Goal: Find specific page/section

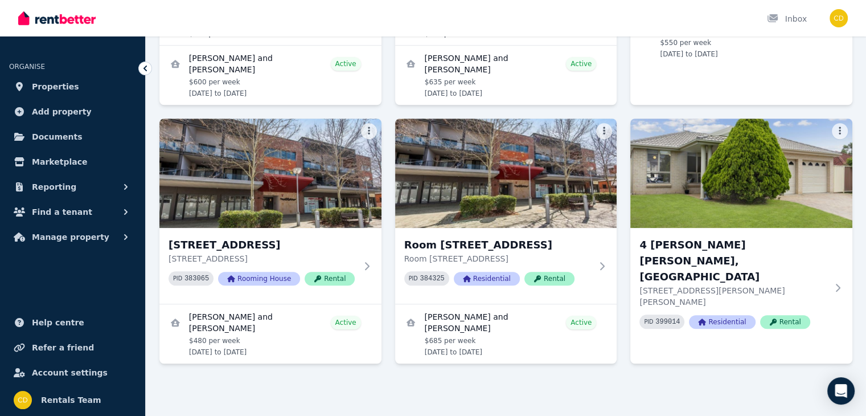
scroll to position [1012, 0]
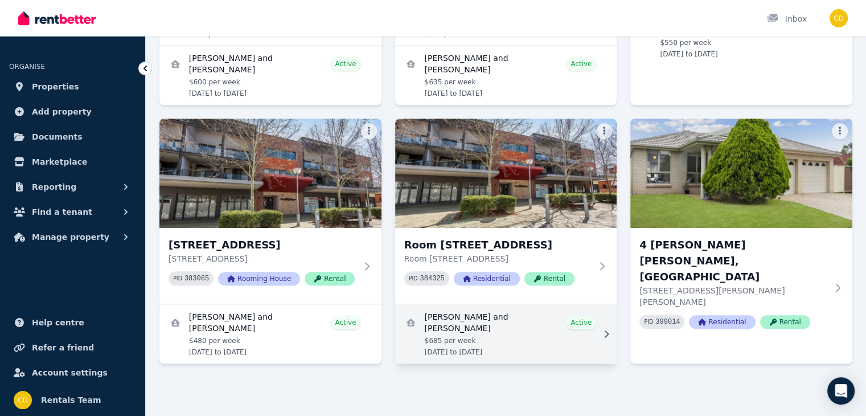
click at [482, 320] on link "View details for JORDAN FESEL and CHARLI PEARSON" at bounding box center [506, 333] width 222 height 59
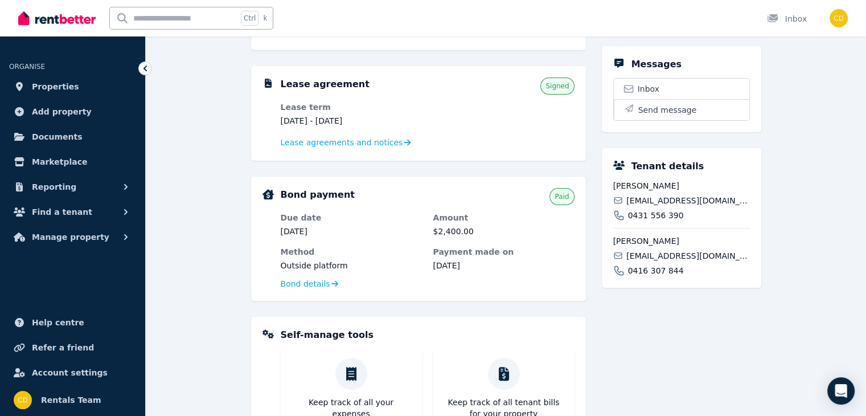
scroll to position [236, 0]
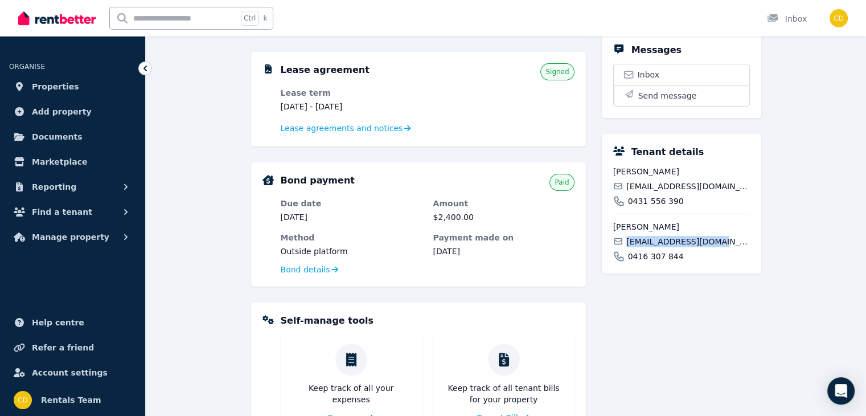
drag, startPoint x: 718, startPoint y: 258, endPoint x: 629, endPoint y: 260, distance: 88.9
click at [629, 247] on div "[EMAIL_ADDRESS][DOMAIN_NAME]" at bounding box center [681, 241] width 137 height 11
copy span "[EMAIL_ADDRESS][DOMAIN_NAME]"
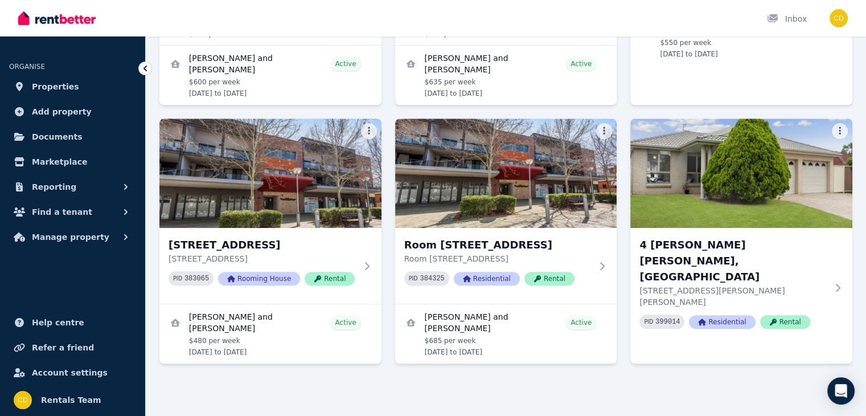
scroll to position [972, 0]
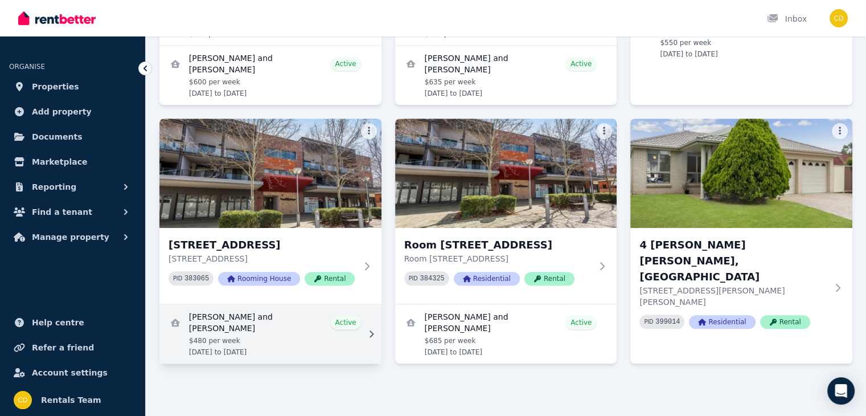
click at [226, 359] on link "View details for KIRSTEN MORONEY and CHARLIE FISHER" at bounding box center [270, 333] width 222 height 59
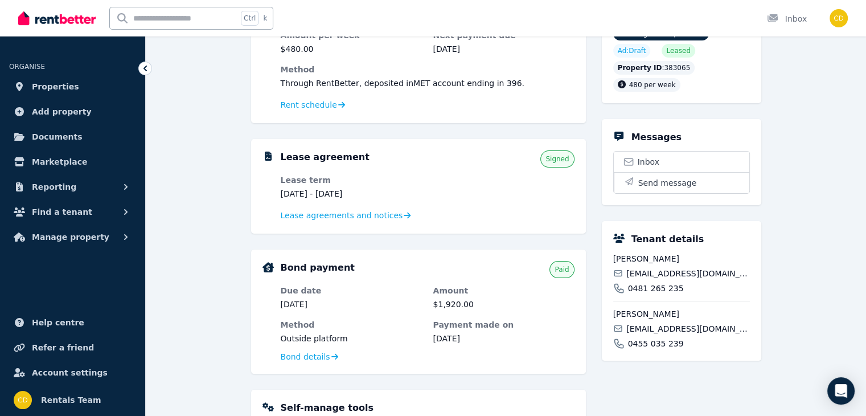
scroll to position [146, 0]
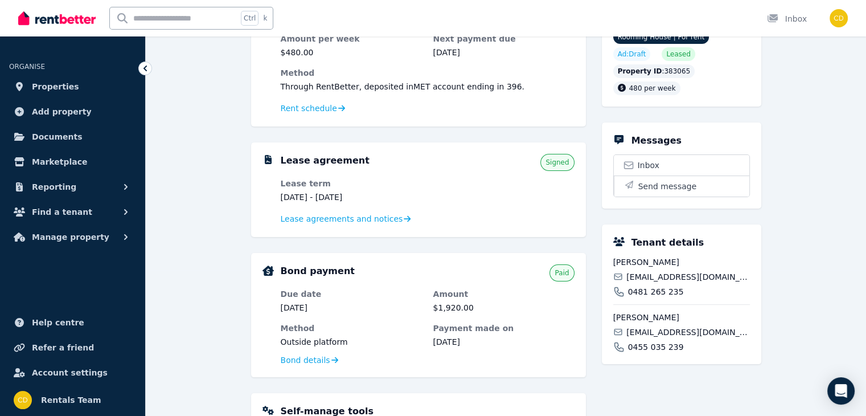
drag, startPoint x: 336, startPoint y: 197, endPoint x: 385, endPoint y: 197, distance: 49.0
click at [385, 197] on dd "[DATE] - [DATE]" at bounding box center [351, 196] width 141 height 11
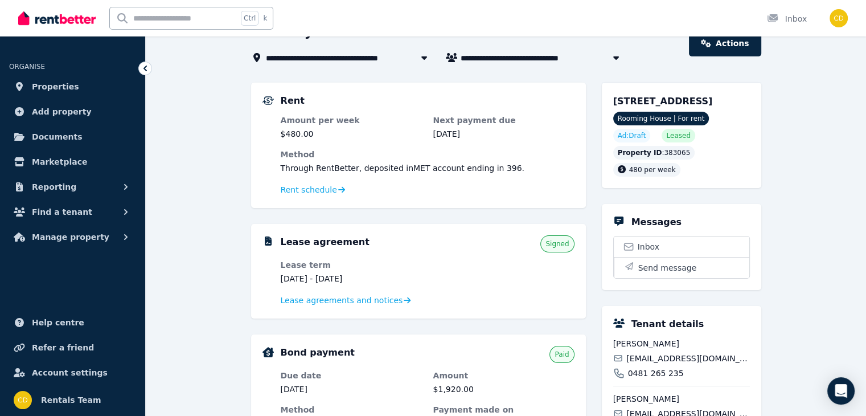
scroll to position [87, 0]
